Goal: Find specific page/section: Find specific page/section

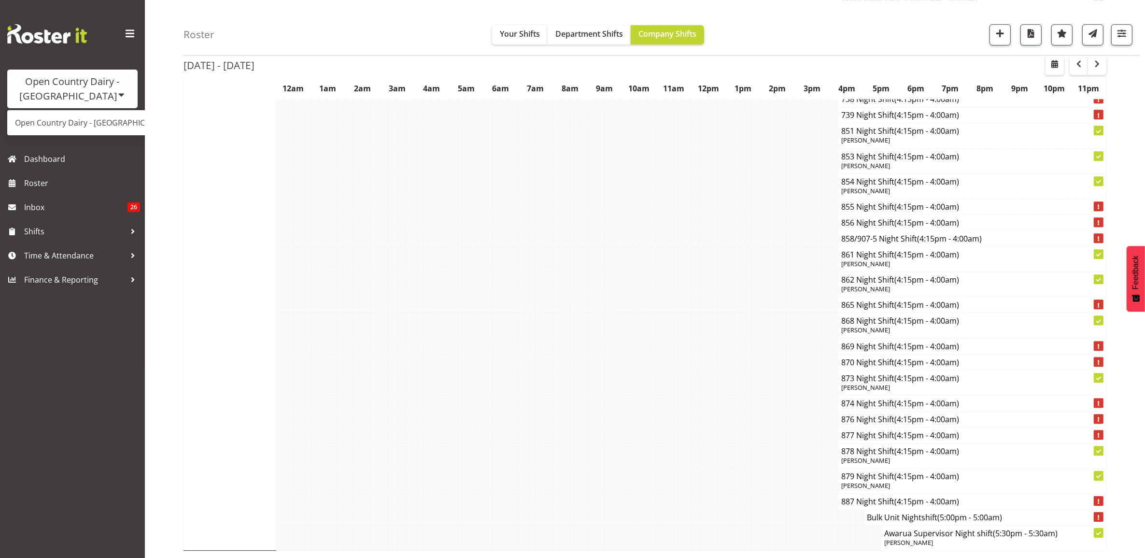
scroll to position [3564, 0]
click at [47, 122] on link "Open Country Dairy - [GEOGRAPHIC_DATA]" at bounding box center [100, 122] width 186 height 17
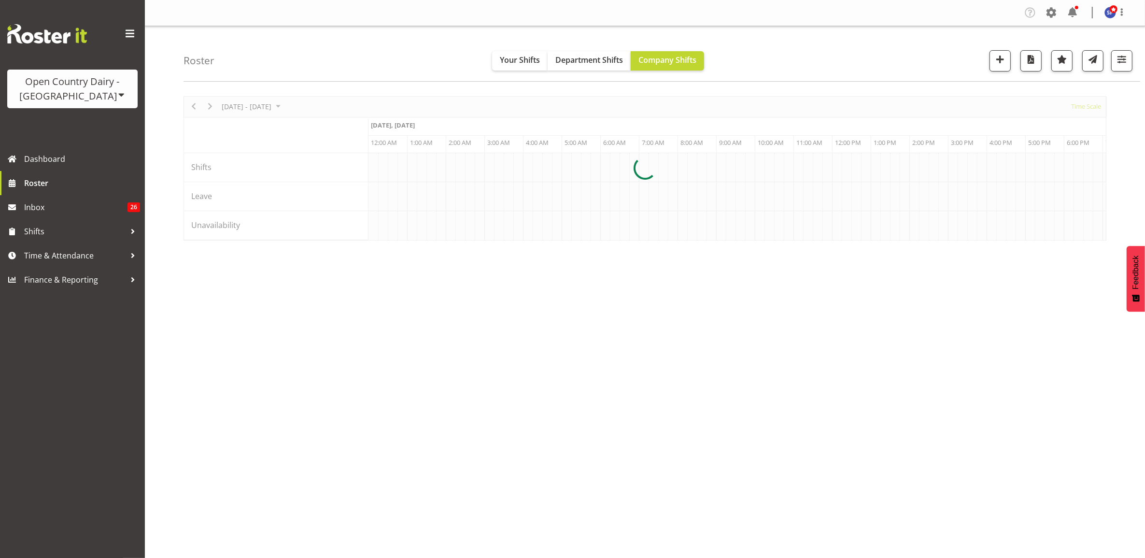
scroll to position [0, 4634]
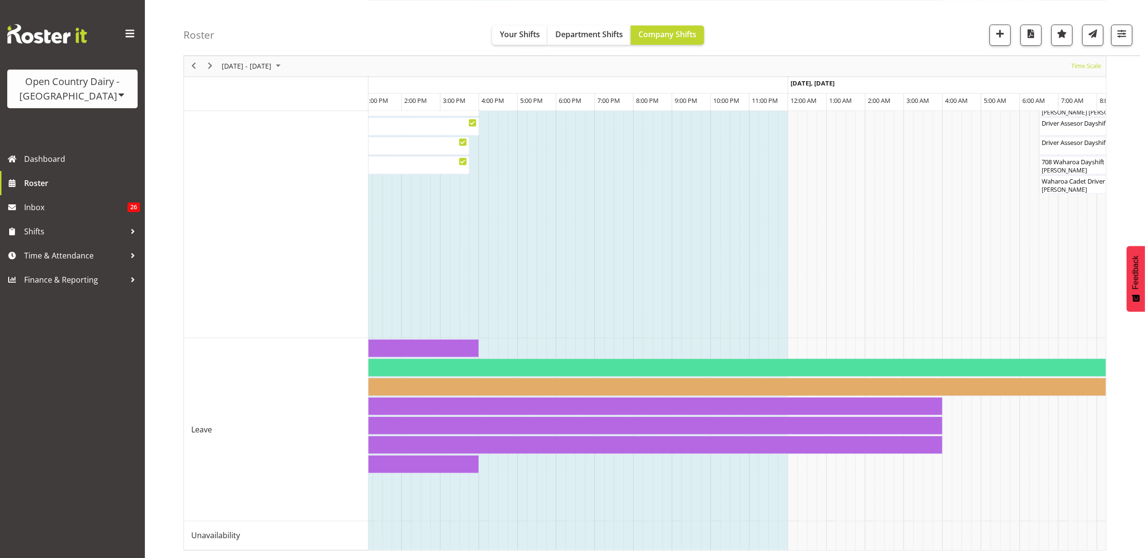
scroll to position [0, 5302]
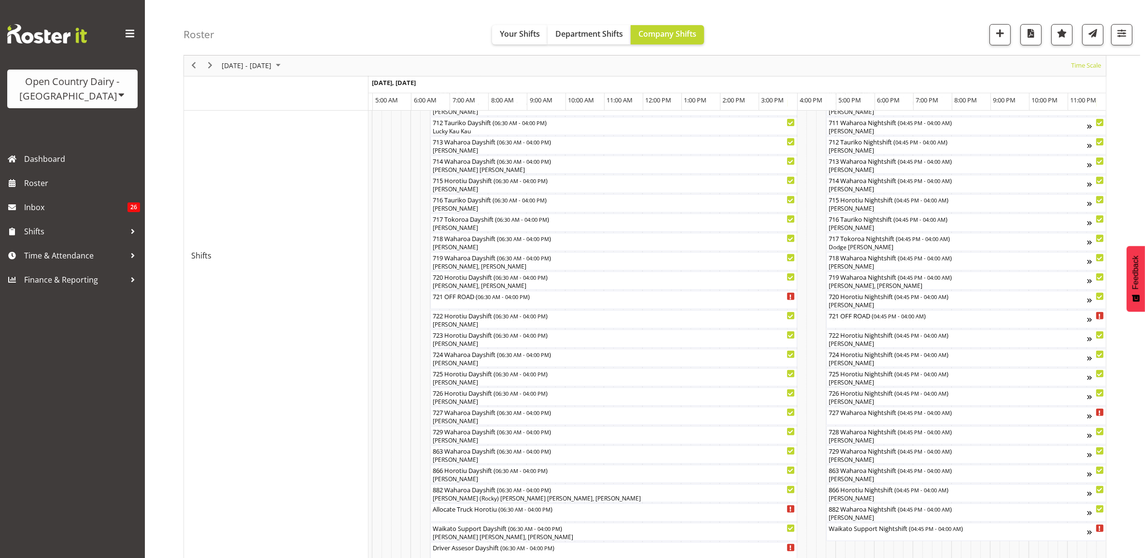
scroll to position [483, 0]
